Goal: Information Seeking & Learning: Learn about a topic

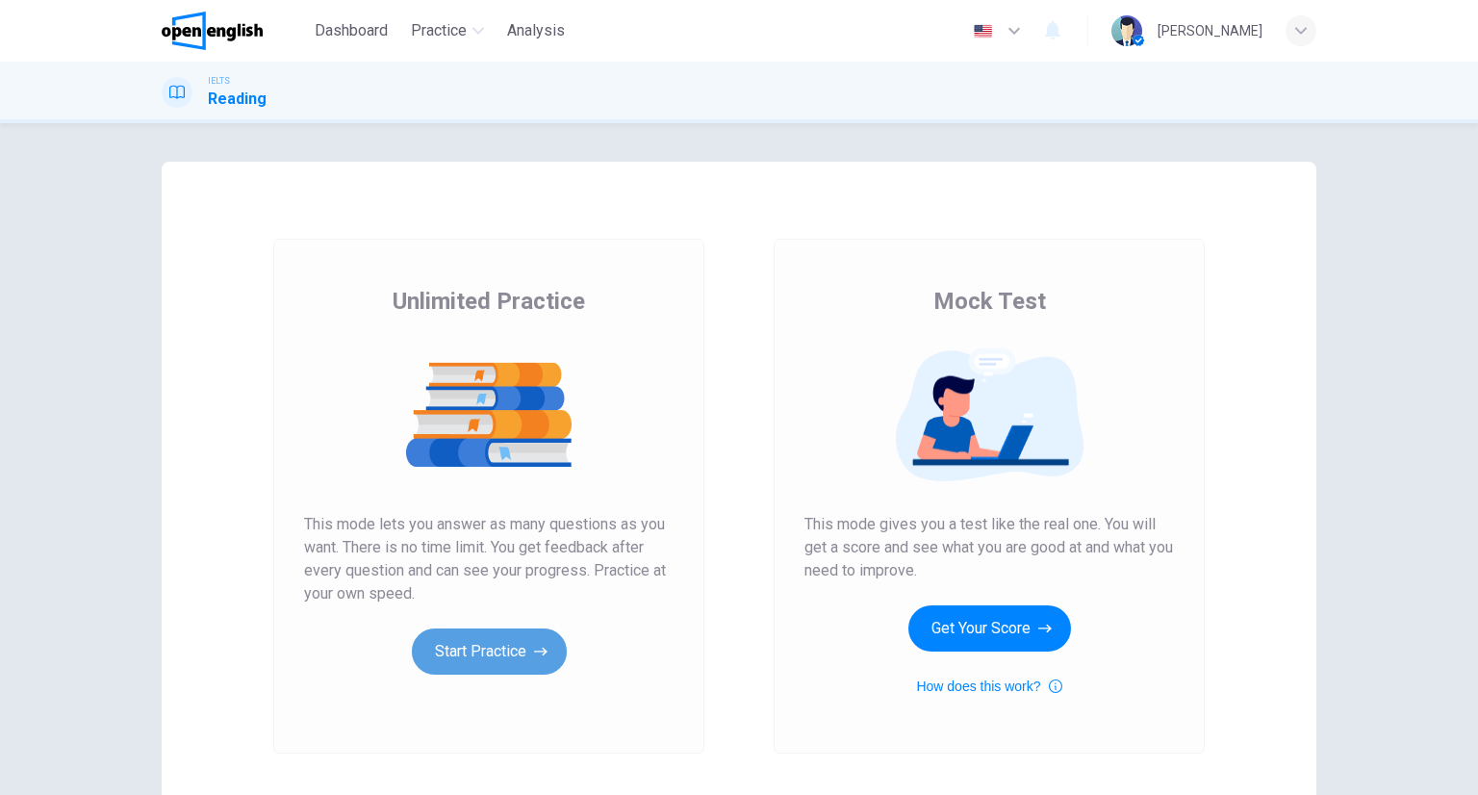
drag, startPoint x: 514, startPoint y: 643, endPoint x: 514, endPoint y: 663, distance: 20.2
click at [514, 663] on button "Start Practice" at bounding box center [489, 652] width 155 height 46
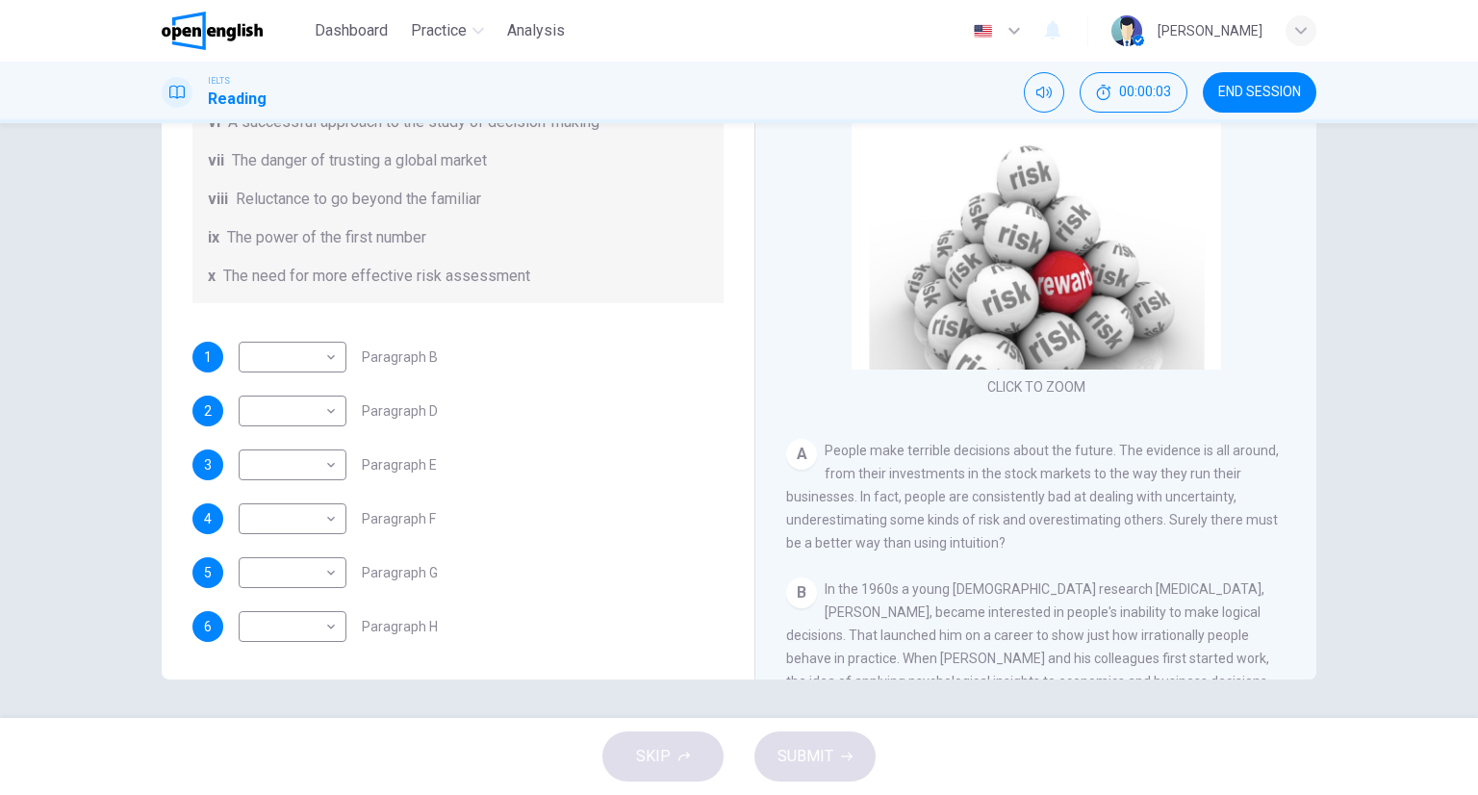
scroll to position [96, 0]
